Goal: Information Seeking & Learning: Understand process/instructions

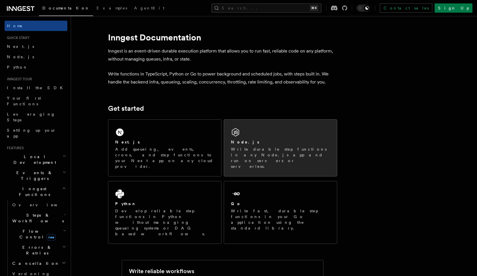
click at [270, 139] on div "Node.js Write durable step functions in any Node.js app and run on servers or s…" at bounding box center [280, 148] width 113 height 56
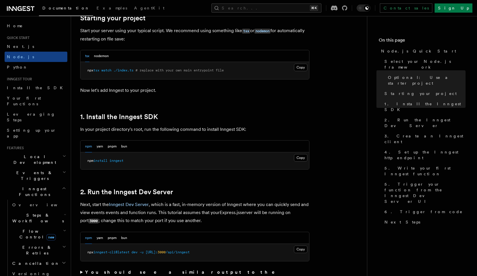
scroll to position [283, 0]
click at [301, 158] on button "Copy Copied" at bounding box center [300, 157] width 13 height 7
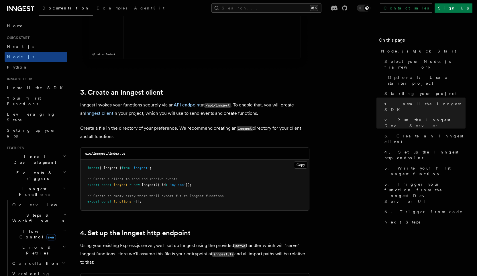
scroll to position [672, 0]
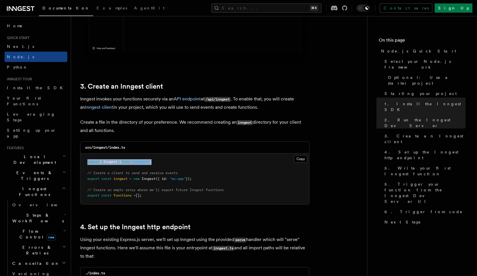
drag, startPoint x: 87, startPoint y: 162, endPoint x: 169, endPoint y: 160, distance: 81.7
click at [169, 161] on pre "import { Inngest } from "inngest" ; // Create a client to send and receive even…" at bounding box center [195, 178] width 229 height 51
copy span "import { Inngest } from "inngest" ;"
click at [299, 155] on button "Copy Copied" at bounding box center [300, 158] width 13 height 7
click at [256, 176] on pre "import { Inngest } from "inngest" ; // Create a client to send and receive even…" at bounding box center [195, 178] width 229 height 51
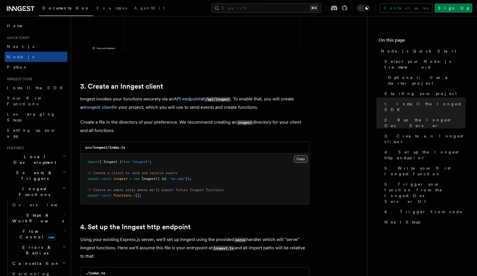
click at [302, 161] on button "Copy Copied" at bounding box center [300, 158] width 13 height 7
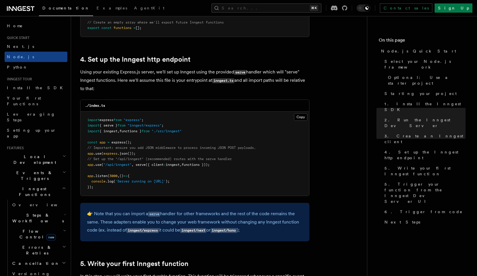
scroll to position [837, 0]
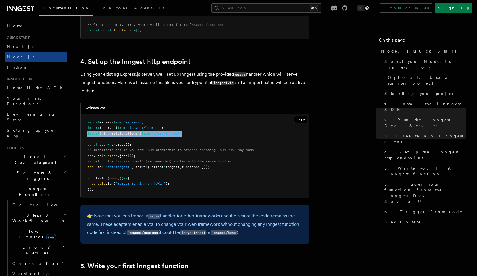
drag, startPoint x: 88, startPoint y: 133, endPoint x: 192, endPoint y: 132, distance: 104.1
click at [192, 132] on pre "import express from "express" ; import { serve } from "inngest/express" ; impor…" at bounding box center [195, 156] width 229 height 84
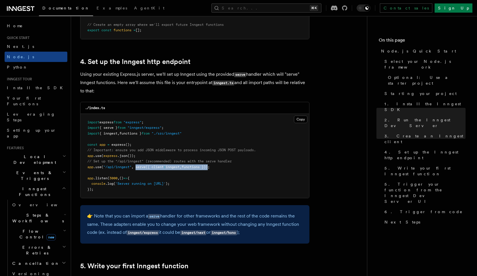
drag, startPoint x: 137, startPoint y: 167, endPoint x: 213, endPoint y: 166, distance: 76.3
click at [210, 166] on span "app .use ( "/api/inngest" , serve ({ client : inngest , functions }));" at bounding box center [148, 167] width 122 height 4
copy span "serve ({ client : inngest , functions })"
click at [139, 144] on pre "import express from "express" ; import { serve } from "inngest/express" ; impor…" at bounding box center [195, 156] width 229 height 84
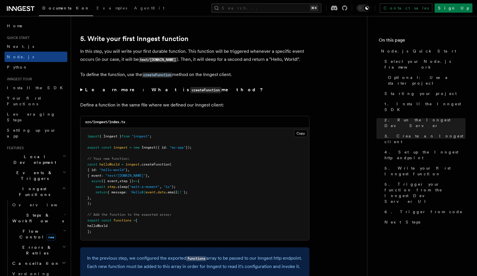
scroll to position [1066, 0]
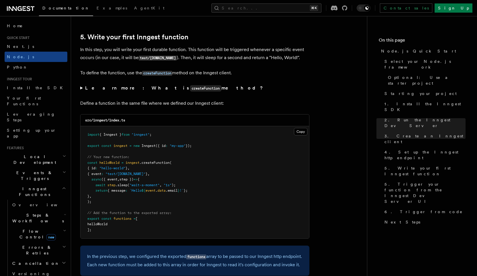
click at [162, 163] on span ".createFunction" at bounding box center [155, 163] width 30 height 4
copy span "createFunction"
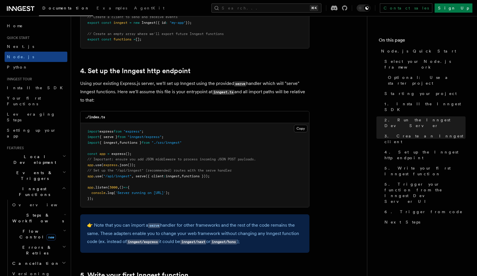
scroll to position [796, 0]
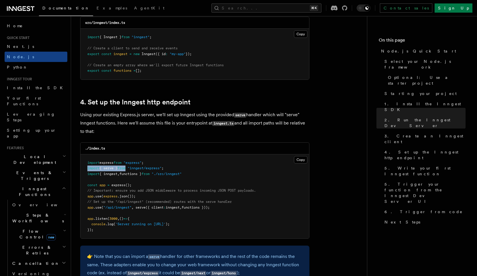
drag, startPoint x: 87, startPoint y: 169, endPoint x: 131, endPoint y: 168, distance: 43.9
click at [131, 168] on span "import { serve } from "inngest/express" ;" at bounding box center [125, 168] width 76 height 4
copy span "import { serve } from"
